Goal: Obtain resource: Download file/media

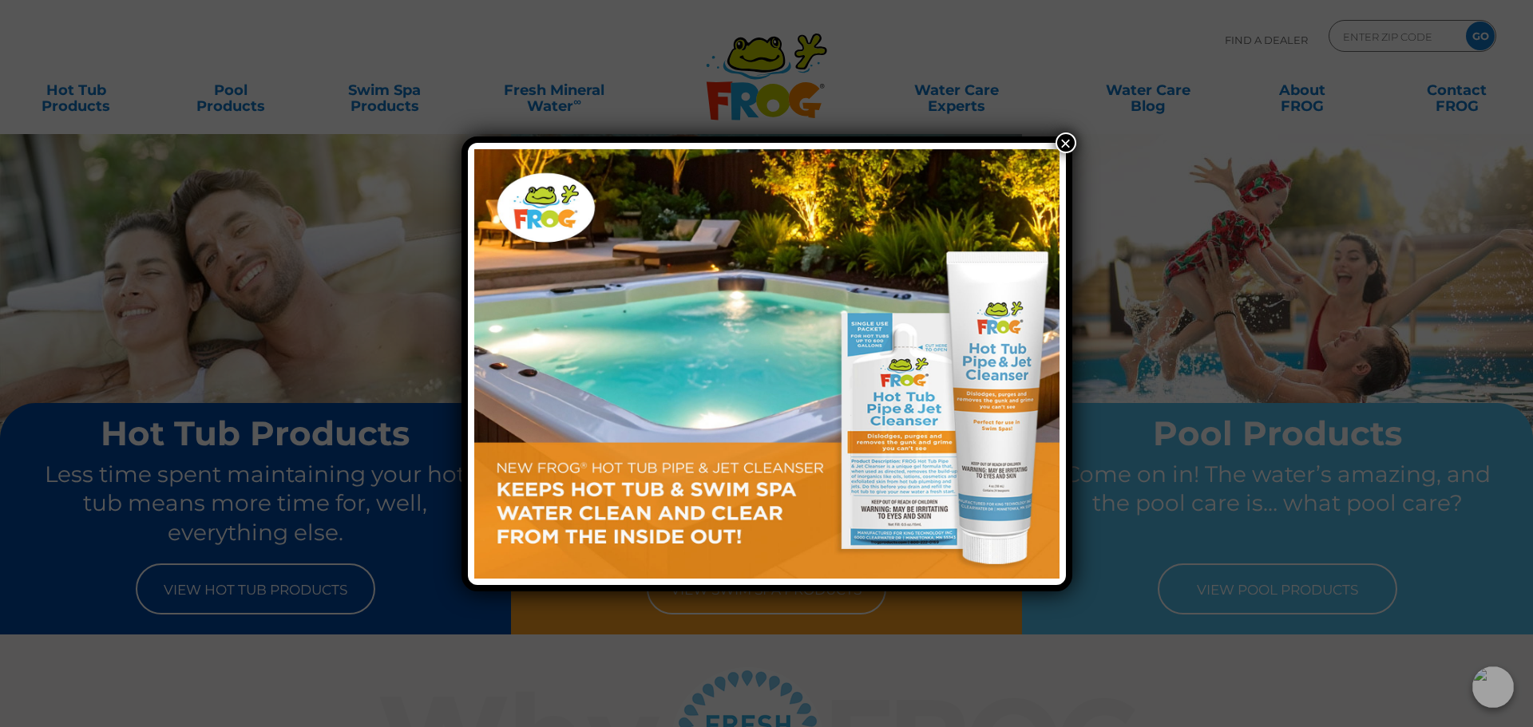
click at [1068, 141] on button "×" at bounding box center [1066, 143] width 21 height 21
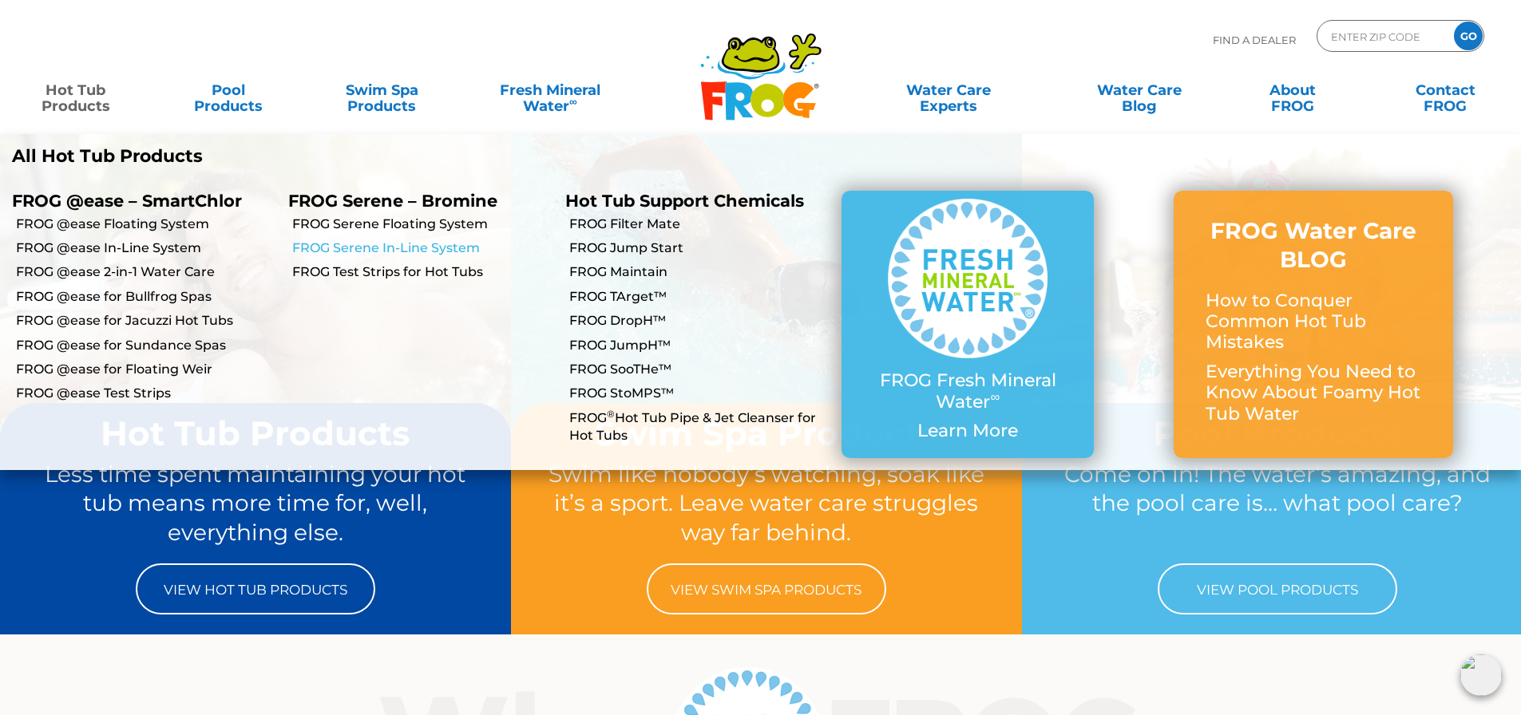
click at [370, 250] on link "FROG Serene In-Line System" at bounding box center [422, 249] width 260 height 18
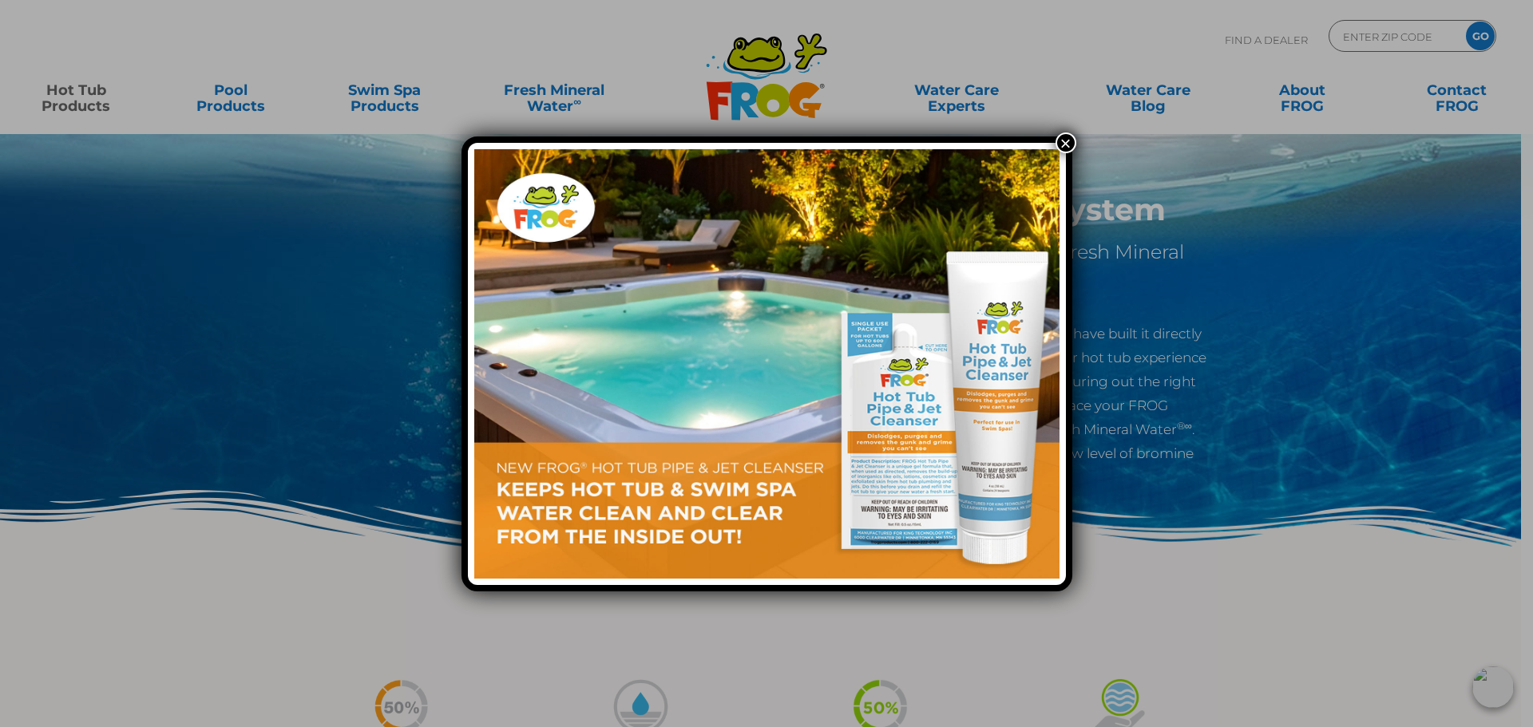
click at [1062, 142] on button "×" at bounding box center [1066, 143] width 21 height 21
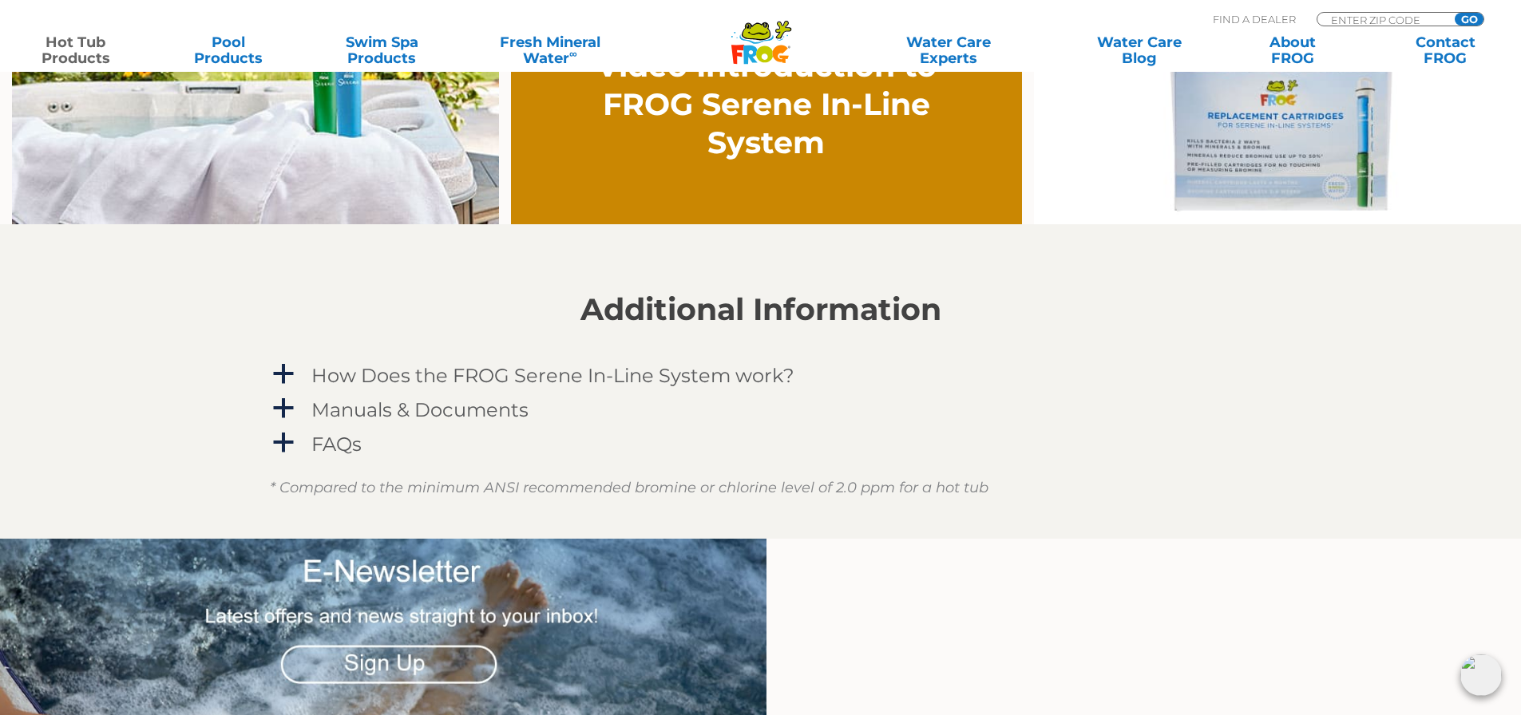
scroll to position [1310, 0]
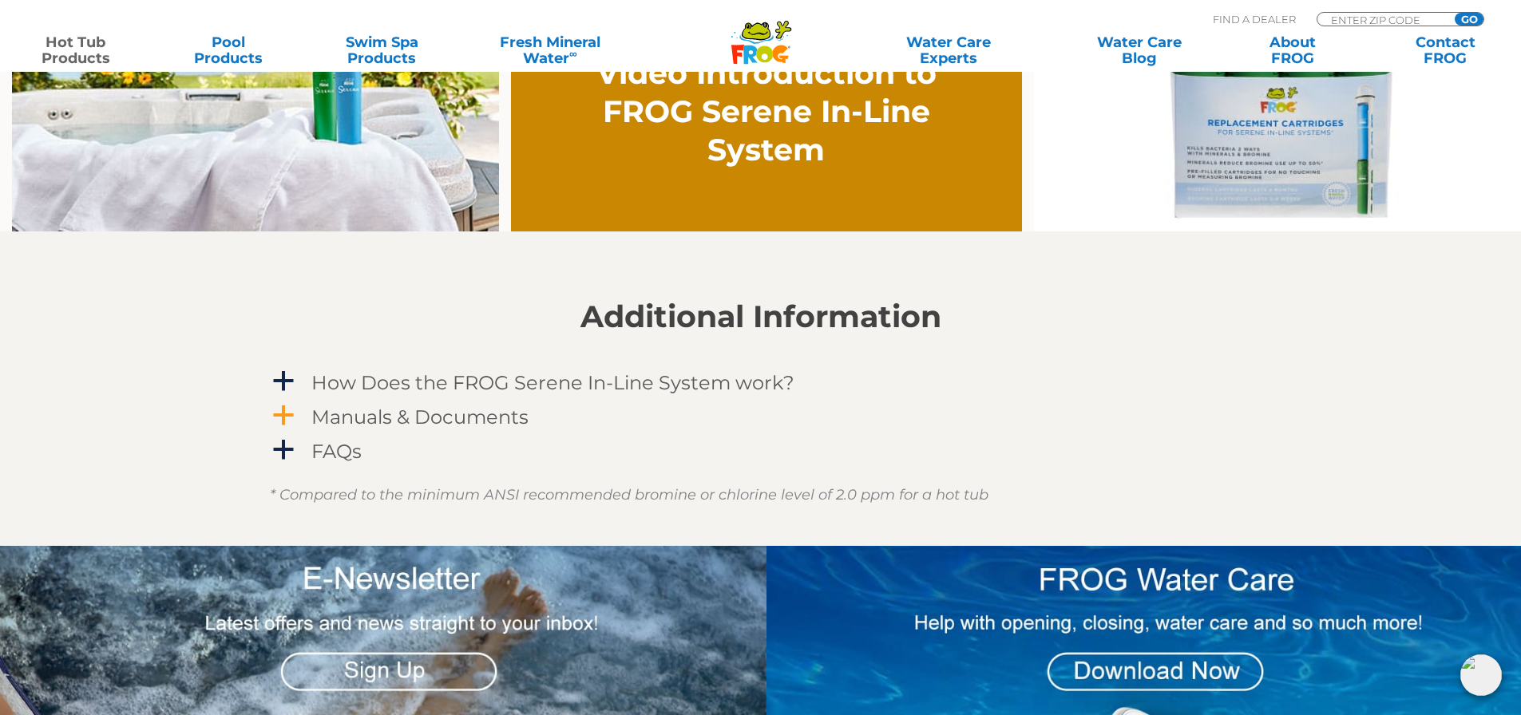
click at [357, 420] on h4 "Manuals & Documents" at bounding box center [419, 417] width 217 height 22
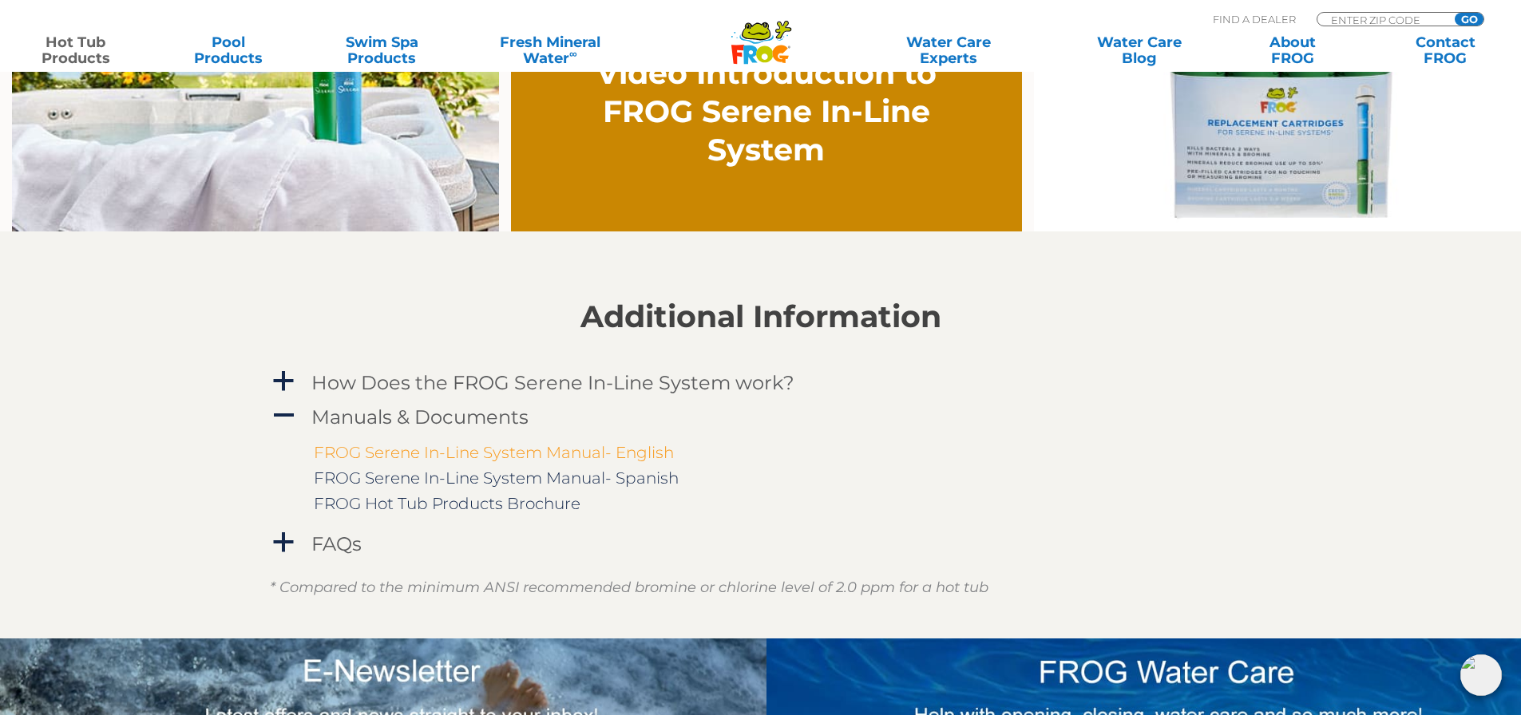
click at [410, 456] on link "FROG Serene In-Line System Manual- English" at bounding box center [494, 452] width 360 height 19
click at [415, 508] on link "FROG Hot Tub Products Brochure" at bounding box center [447, 503] width 267 height 19
